Goal: Transaction & Acquisition: Purchase product/service

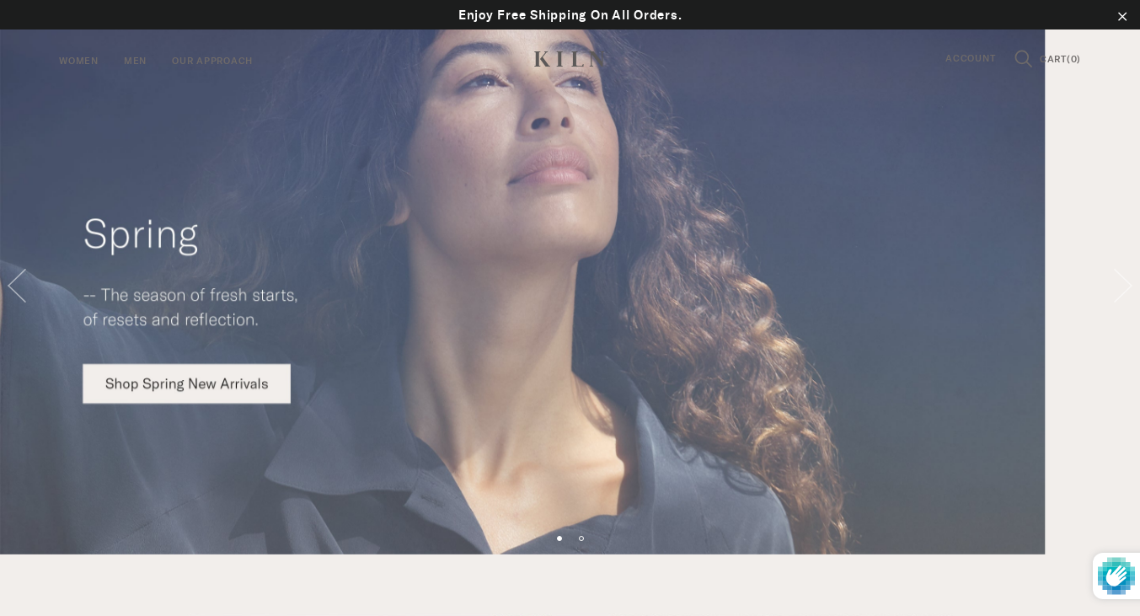
click at [190, 389] on img at bounding box center [570, 277] width 1140 height 554
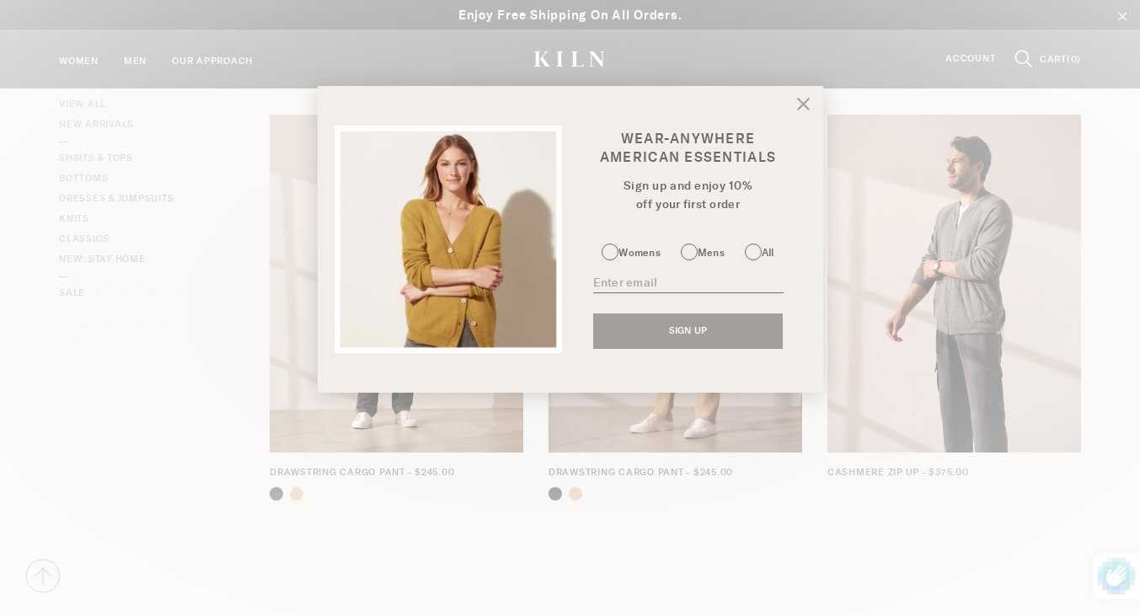
scroll to position [505, 0]
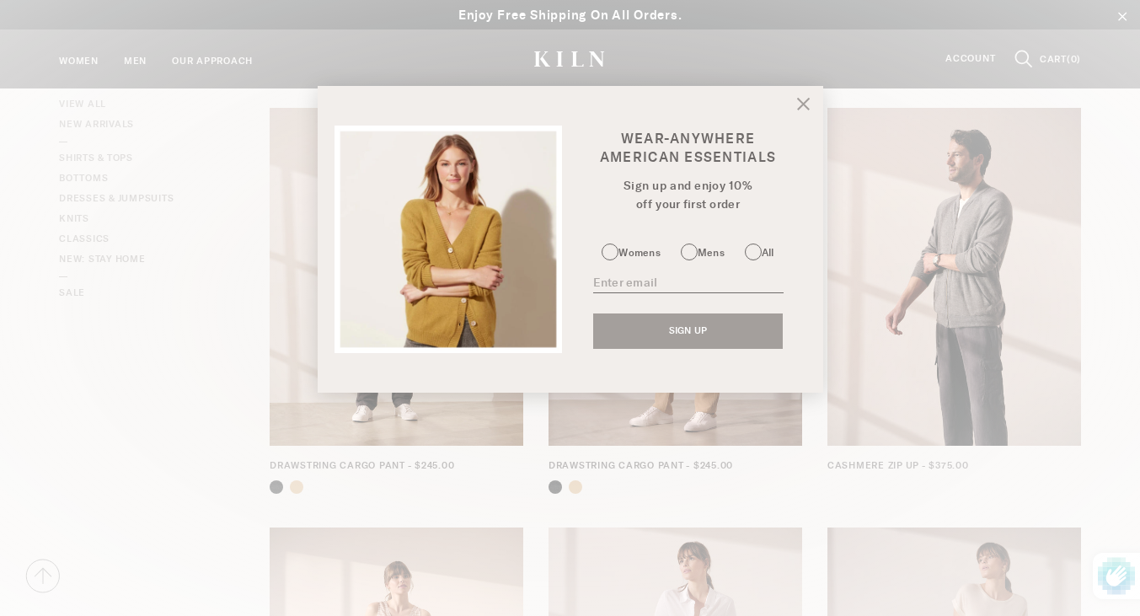
click at [801, 102] on icon at bounding box center [803, 105] width 12 height 12
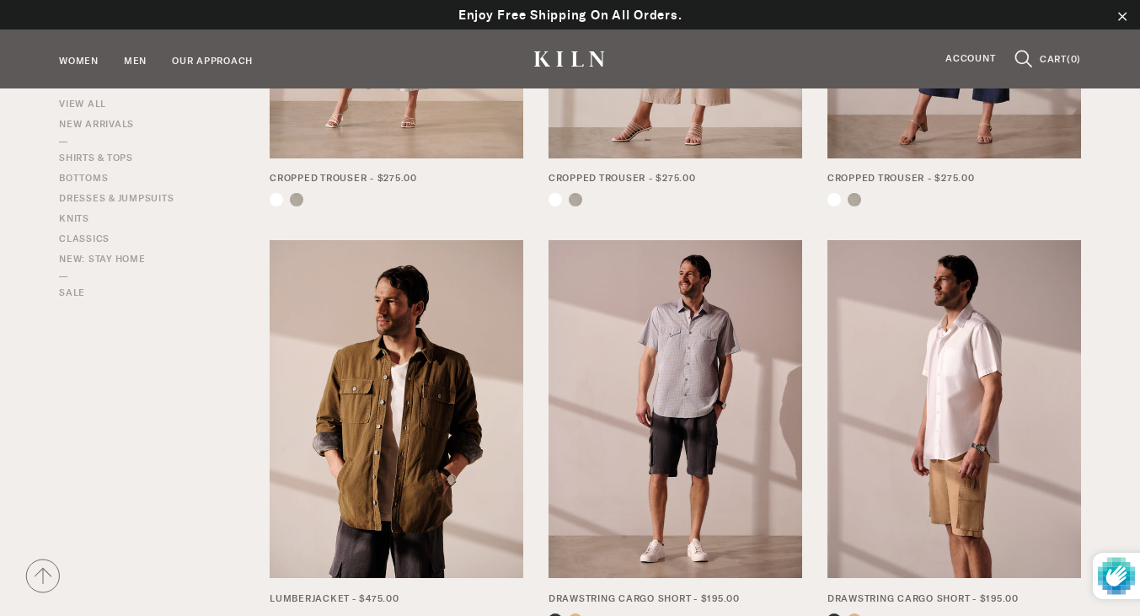
scroll to position [1247, 0]
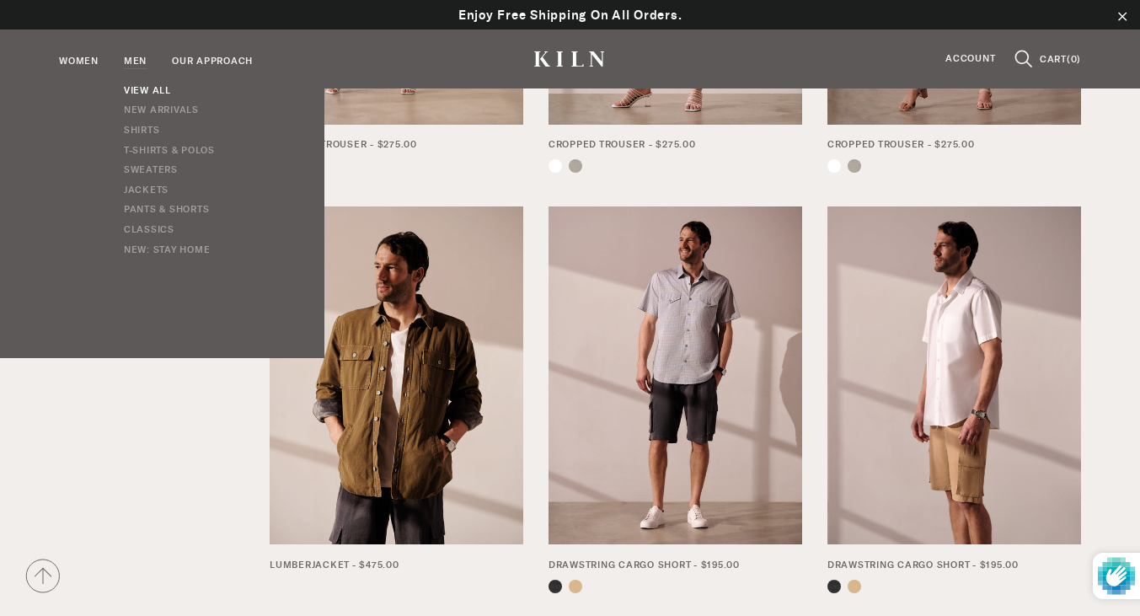
click at [155, 94] on link "View All" at bounding box center [169, 91] width 91 height 20
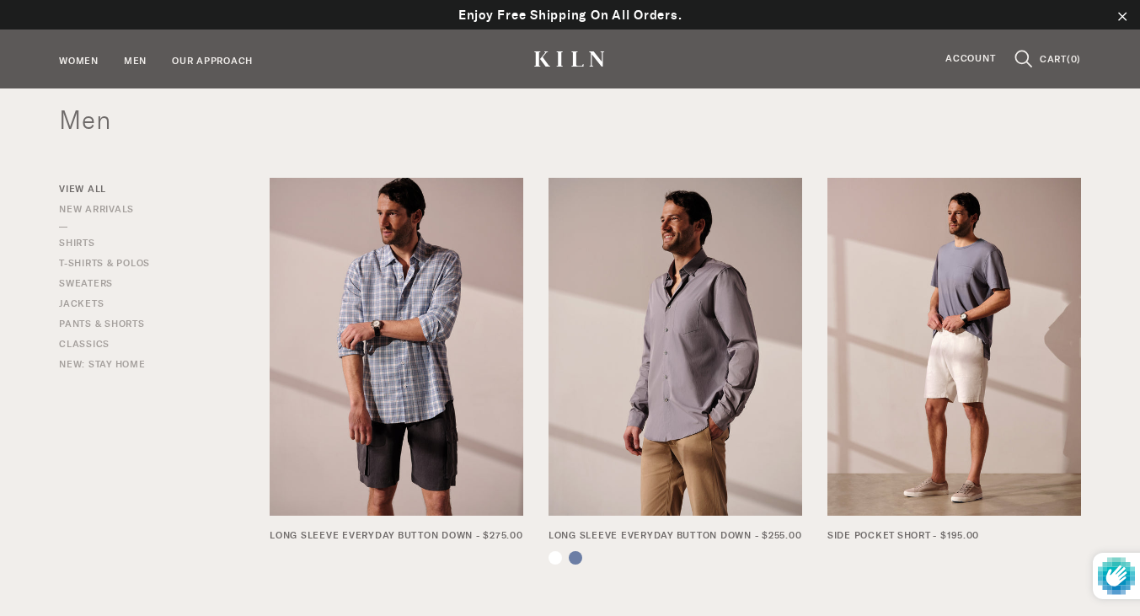
click at [948, 131] on h1 "Men" at bounding box center [570, 120] width 1022 height 30
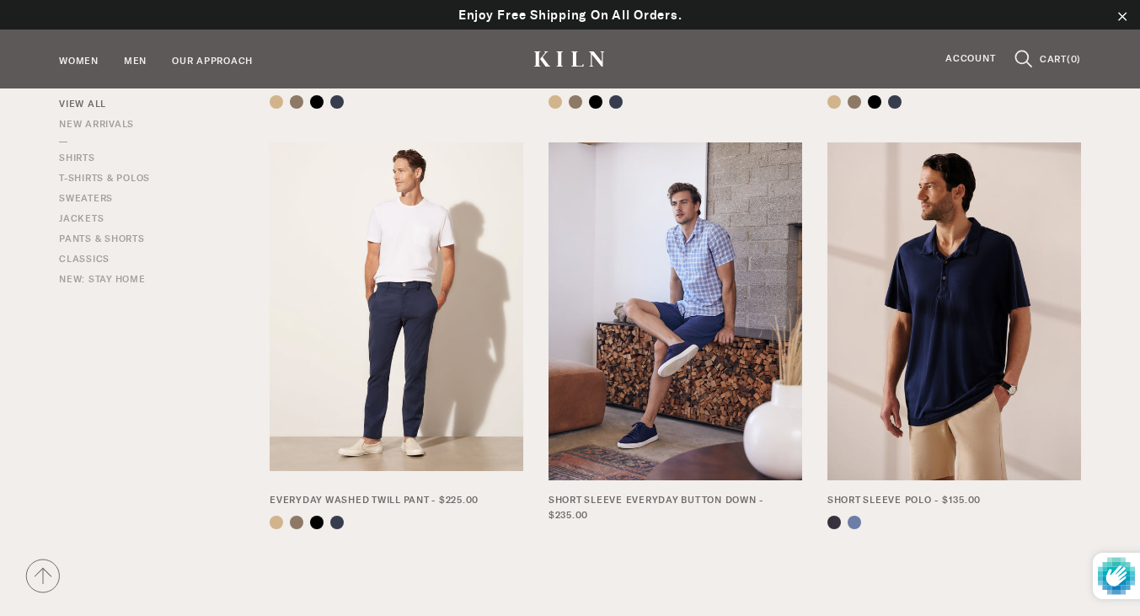
scroll to position [910, 0]
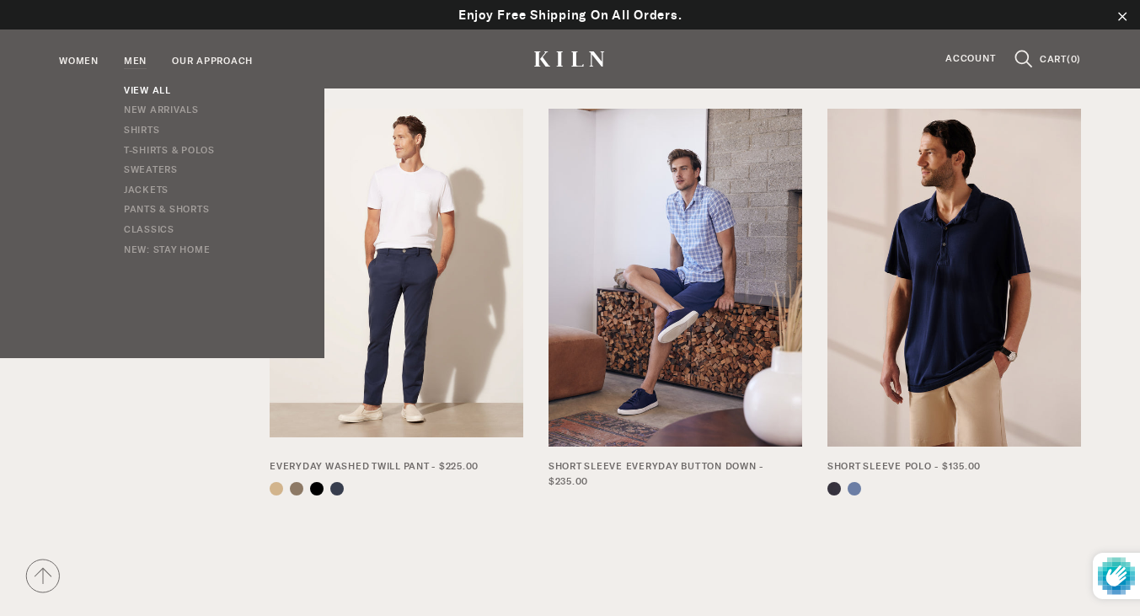
click at [139, 85] on link "View All" at bounding box center [169, 91] width 91 height 20
